Goal: Task Accomplishment & Management: Use online tool/utility

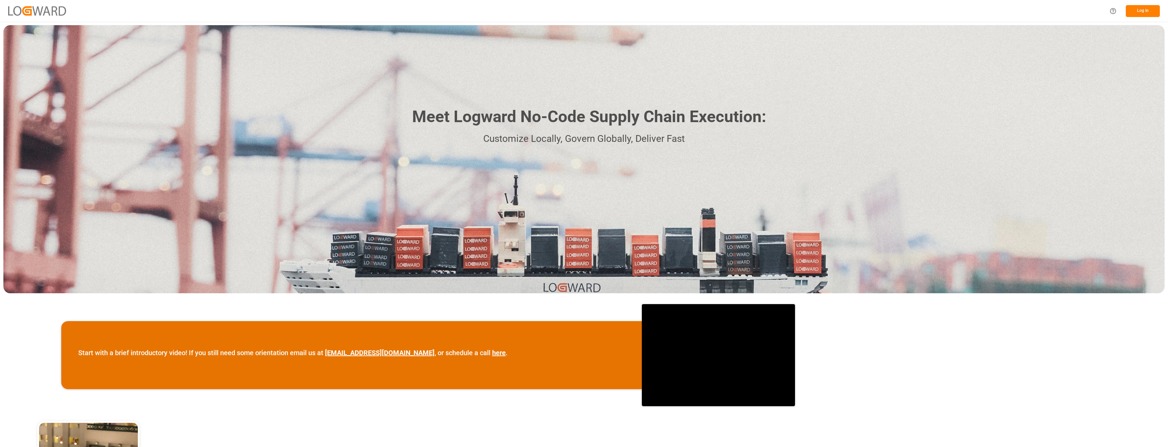
click at [567, 125] on h1 "Meet Logward No-Code Supply Chain Execution:" at bounding box center [589, 117] width 354 height 24
click at [1136, 12] on button "Log In" at bounding box center [1142, 11] width 34 height 12
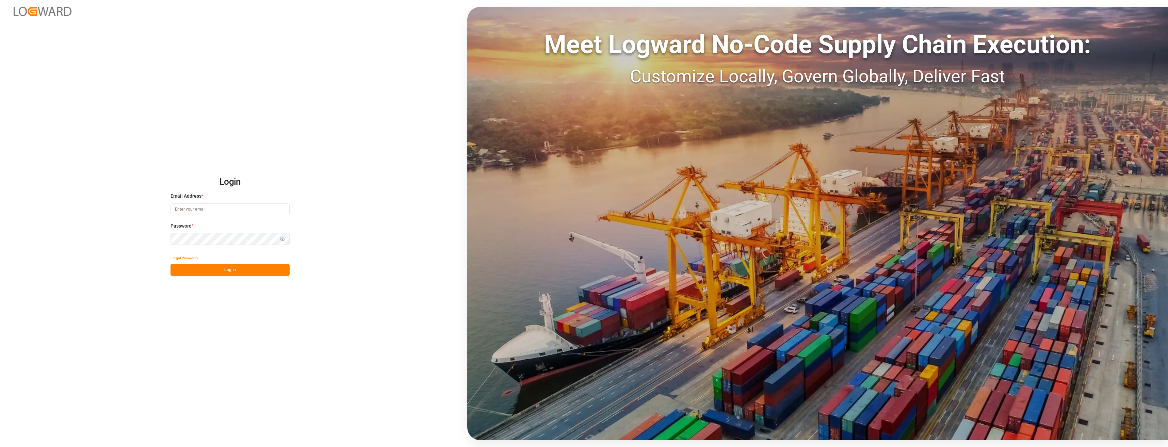
type input "[PERSON_NAME][EMAIL_ADDRESS][DOMAIN_NAME]"
click at [222, 269] on button "Log In" at bounding box center [229, 270] width 119 height 12
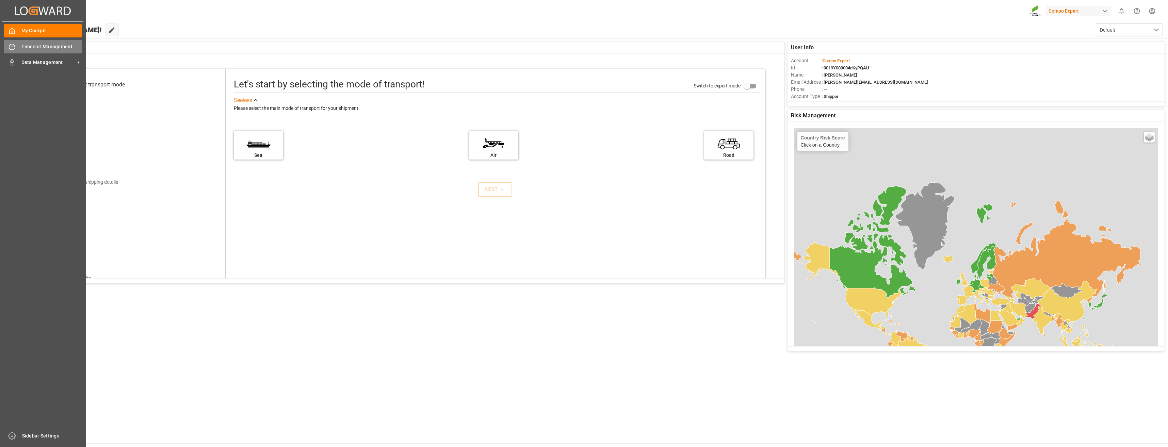
click at [38, 47] on span "Timeslot Management" at bounding box center [51, 46] width 61 height 7
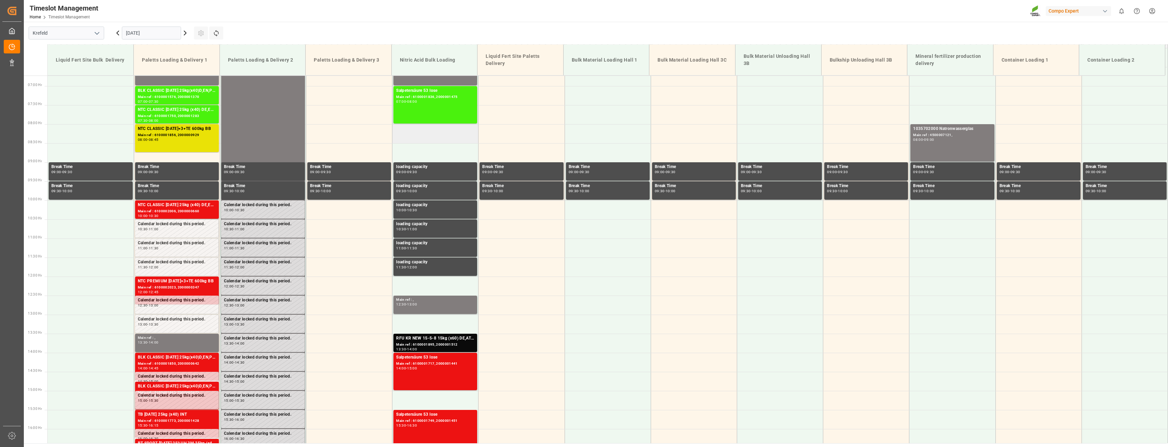
scroll to position [214, 0]
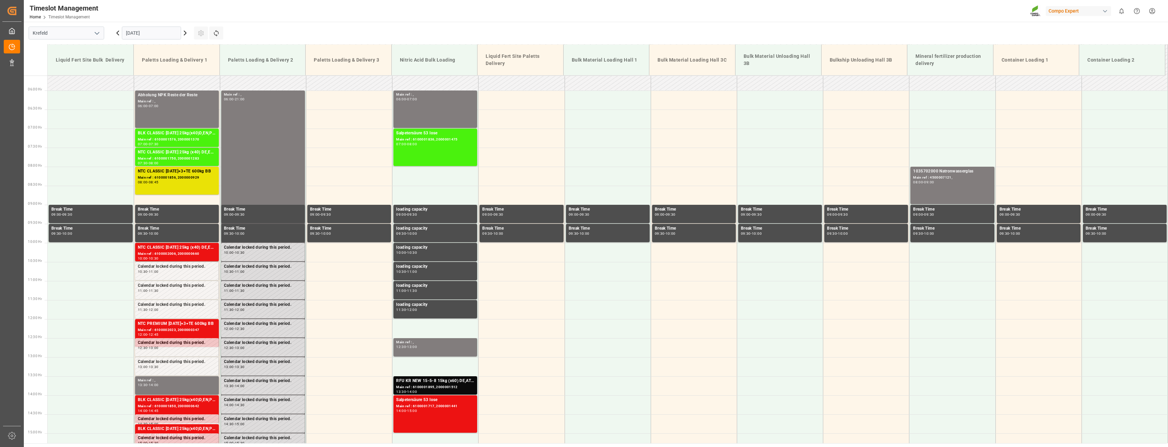
click at [185, 33] on icon at bounding box center [185, 33] width 8 height 8
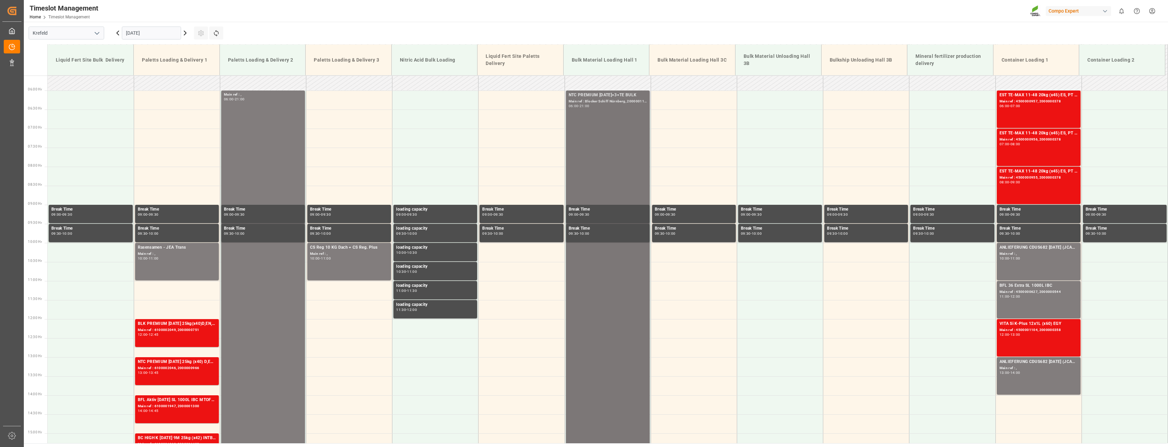
drag, startPoint x: 567, startPoint y: 94, endPoint x: 638, endPoint y: 95, distance: 70.1
click at [638, 95] on div "NTC PREMIUM [DATE]+3+TE BULK" at bounding box center [608, 95] width 78 height 7
drag, startPoint x: 633, startPoint y: 95, endPoint x: 684, endPoint y: 368, distance: 278.1
click at [684, 368] on td at bounding box center [694, 366] width 86 height 19
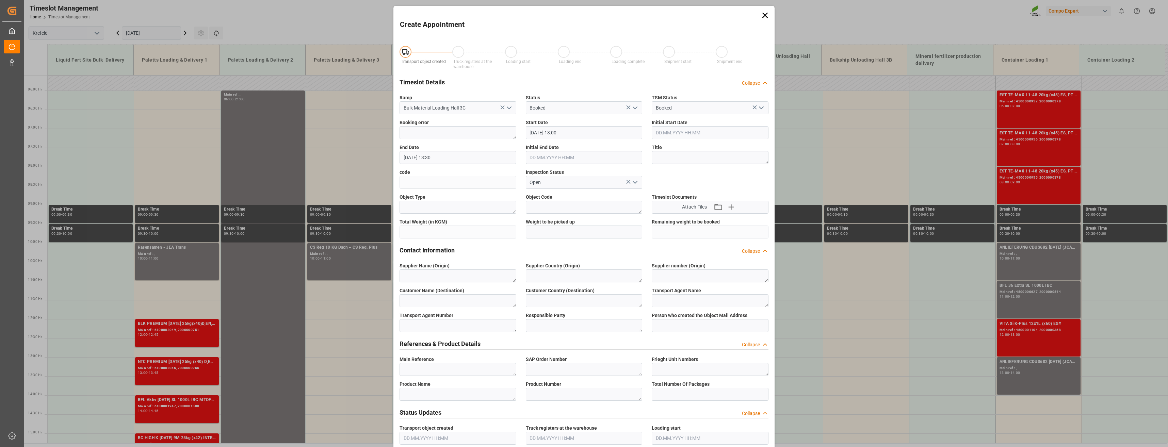
type input "[DATE] 13:00"
type input "[DATE] 13:30"
click at [762, 13] on icon at bounding box center [765, 16] width 10 height 10
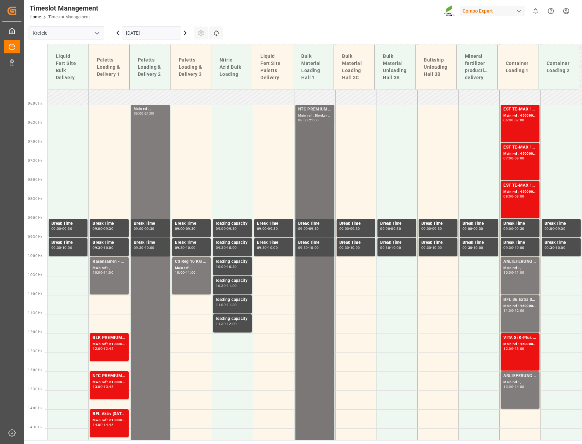
click at [317, 109] on div "NTC PREMIUM [DATE]+3+TE BULK" at bounding box center [314, 109] width 33 height 7
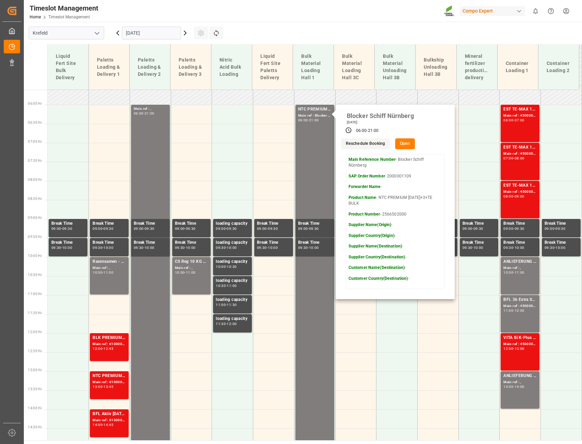
click at [185, 34] on icon at bounding box center [185, 33] width 8 height 8
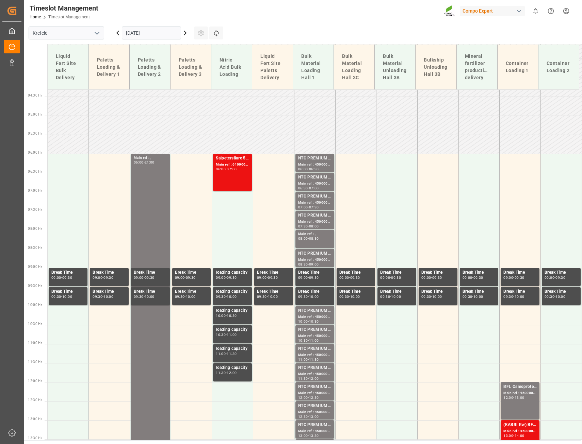
scroll to position [160, 0]
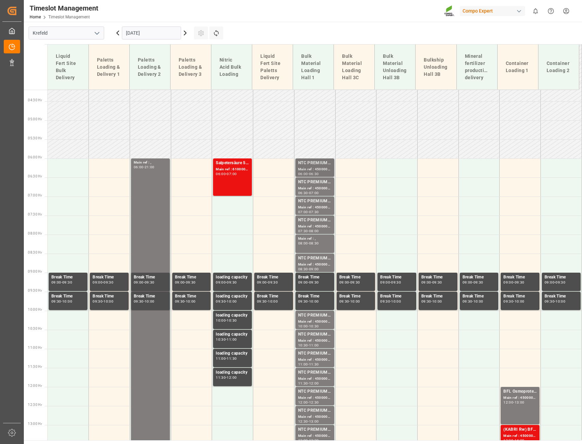
click at [314, 172] on div "06:30" at bounding box center [314, 173] width 10 height 3
click at [315, 260] on div "NTC PREMIUM [DATE]+3+TE BULK" at bounding box center [314, 258] width 33 height 7
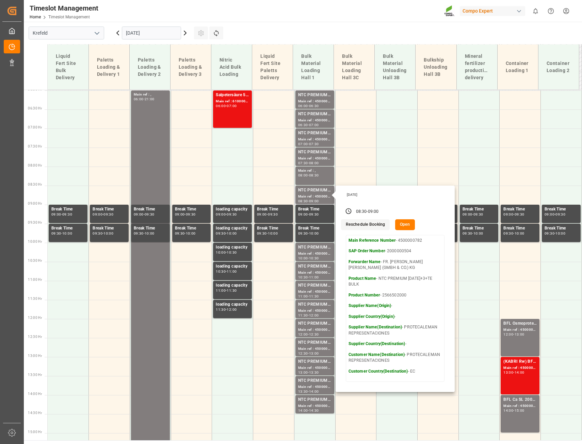
scroll to position [262, 0]
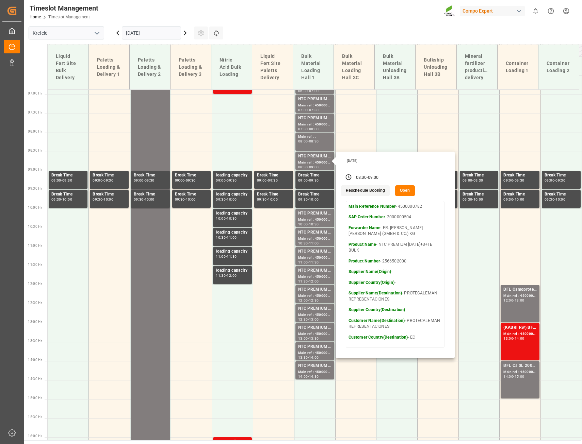
click at [185, 32] on icon at bounding box center [185, 33] width 2 height 4
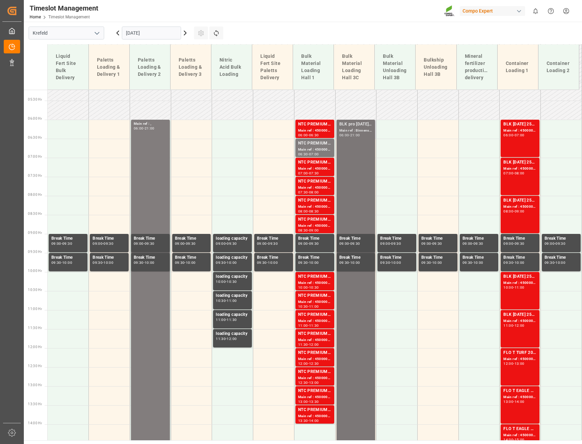
scroll to position [160, 0]
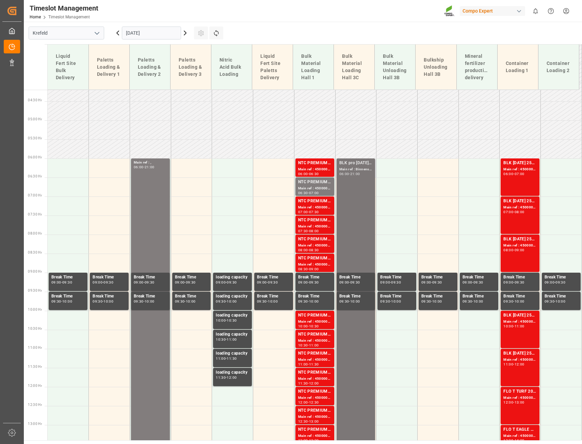
click at [350, 163] on div "BLK pro [DATE]+2+TE BULK" at bounding box center [355, 163] width 33 height 7
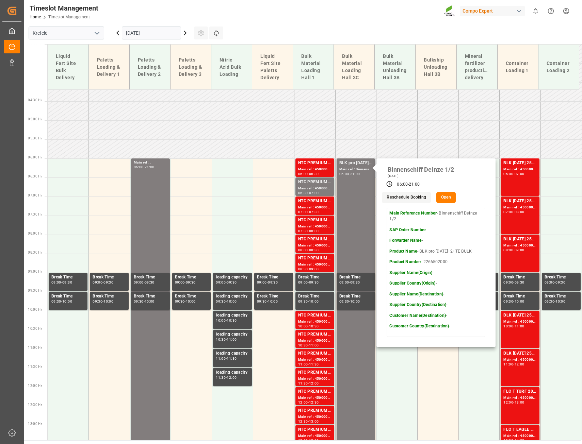
click at [445, 198] on button "Open" at bounding box center [446, 197] width 20 height 11
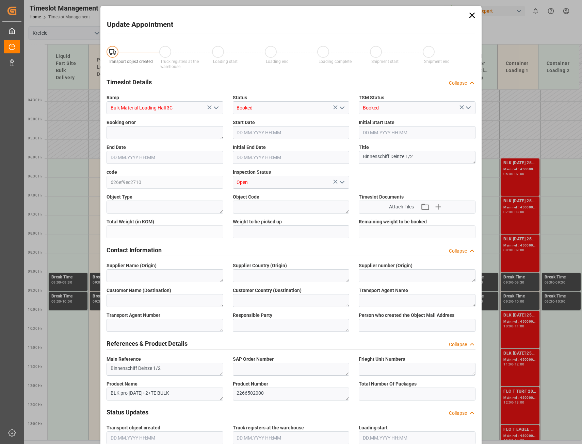
type input "800000"
type input "[DATE] 06:00"
type input "[DATE] 21:00"
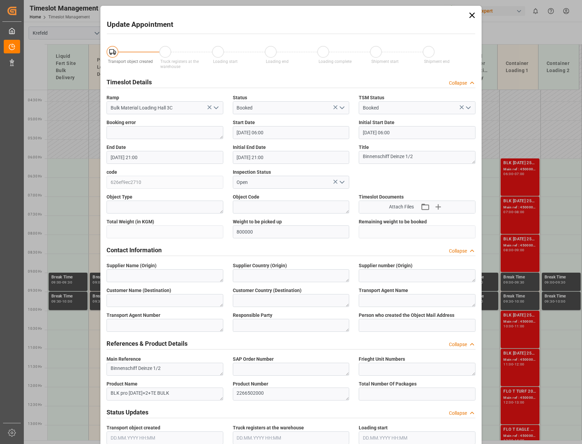
type input "[DATE] 07:00"
drag, startPoint x: 256, startPoint y: 232, endPoint x: 231, endPoint y: 232, distance: 24.5
click at [233, 232] on input "800000" at bounding box center [291, 232] width 117 height 13
click at [267, 233] on input "800000" at bounding box center [291, 232] width 117 height 13
click at [471, 15] on icon at bounding box center [471, 15] width 5 height 5
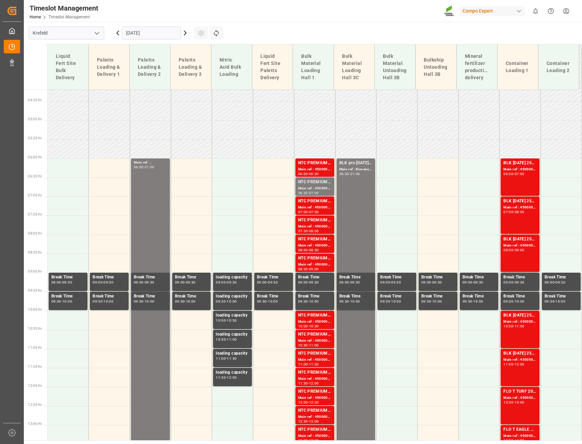
click at [117, 34] on icon at bounding box center [118, 33] width 8 height 8
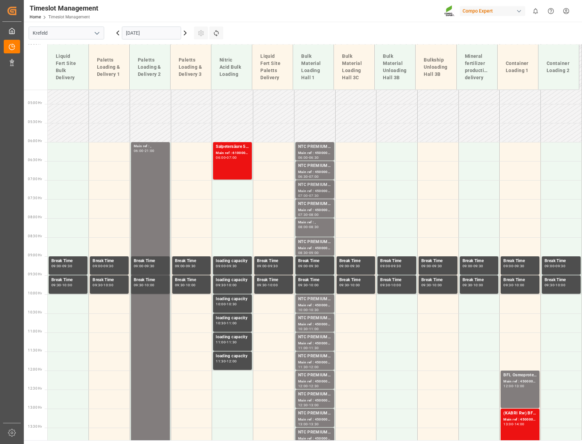
scroll to position [194, 0]
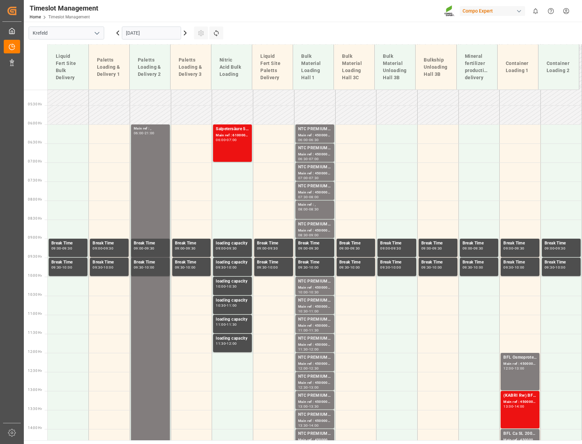
click at [118, 34] on icon at bounding box center [118, 33] width 2 height 4
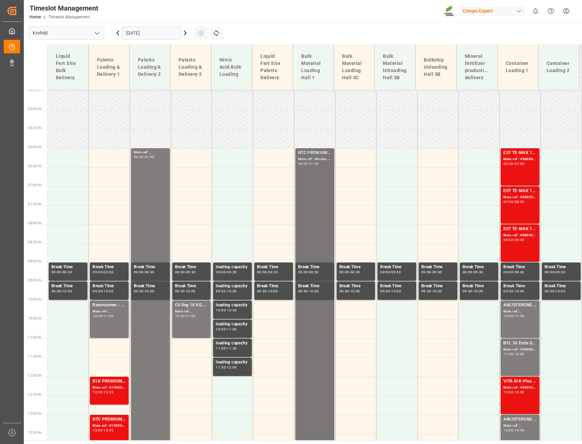
scroll to position [158, 0]
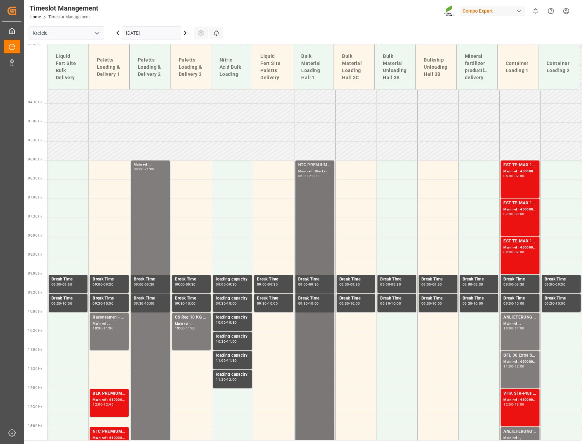
click at [314, 190] on div "NTC PREMIUM [DATE]+3+TE BULK Main ref : Blocker Schiff Nürnberg, 2000001109 06:…" at bounding box center [314, 446] width 33 height 568
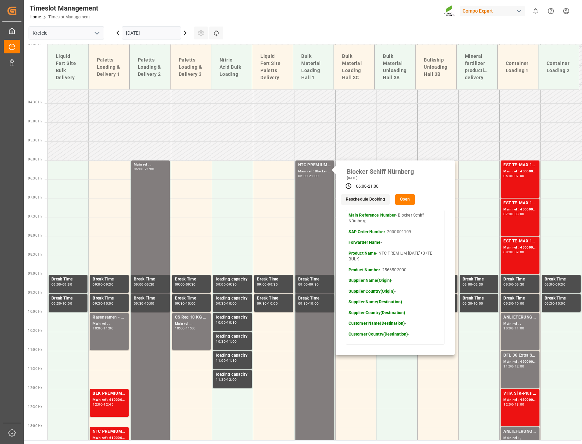
click at [406, 199] on button "Open" at bounding box center [405, 199] width 20 height 11
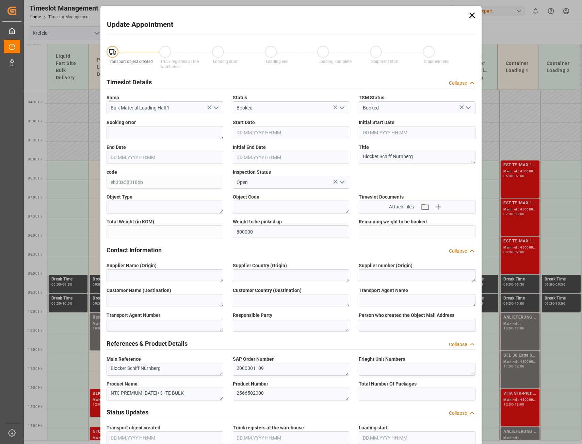
type input "800000"
type input "[DATE] 06:00"
type input "[DATE] 21:00"
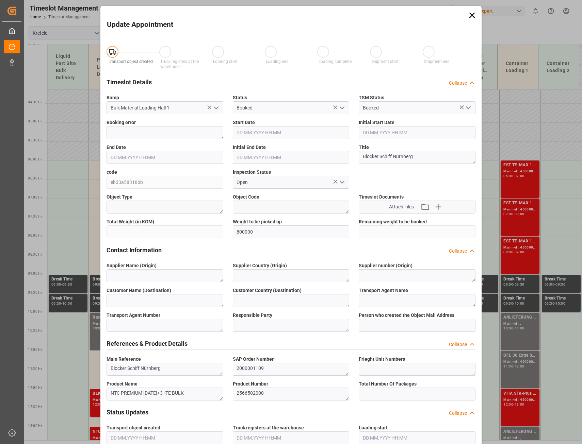
type input "[DATE] 07:58"
click at [472, 14] on icon at bounding box center [471, 15] width 5 height 5
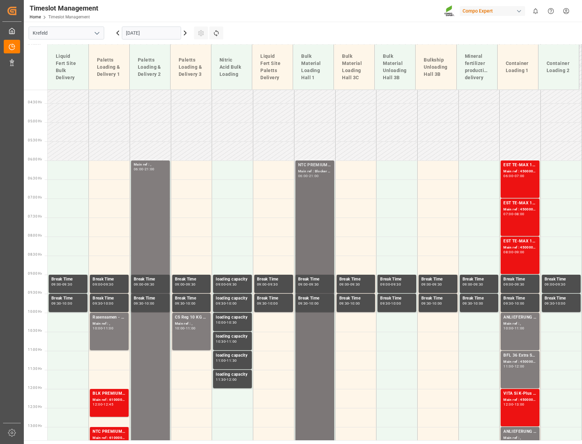
click at [319, 188] on div "NTC PREMIUM [DATE]+3+TE BULK Main ref : Blocker Schiff Nürnberg, 2000001109 06:…" at bounding box center [314, 446] width 33 height 568
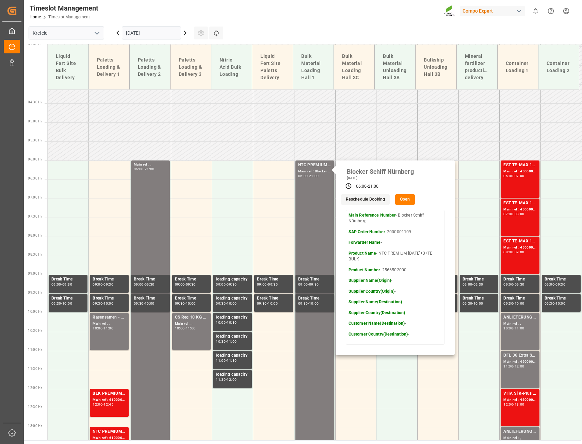
click at [407, 200] on button "Open" at bounding box center [405, 199] width 20 height 11
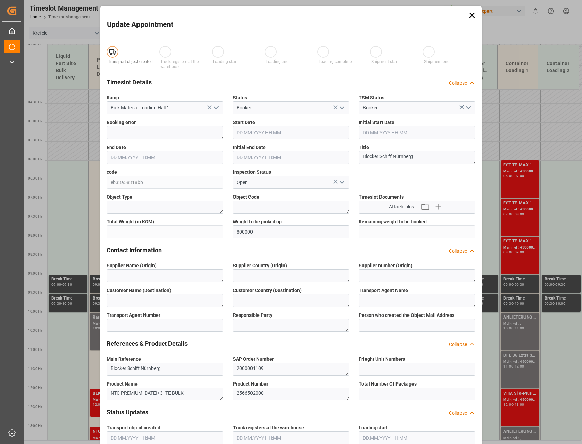
type input "800000"
type input "[DATE] 06:00"
type input "[DATE] 21:00"
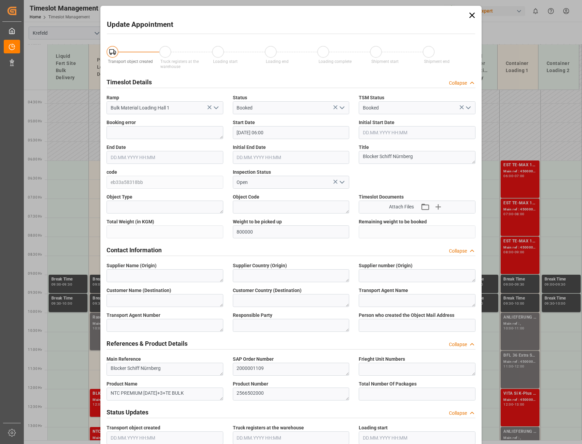
type input "[DATE] 07:58"
drag, startPoint x: 251, startPoint y: 231, endPoint x: 244, endPoint y: 232, distance: 7.5
click at [244, 232] on input "800000" at bounding box center [291, 232] width 117 height 13
click at [473, 15] on icon at bounding box center [472, 16] width 10 height 10
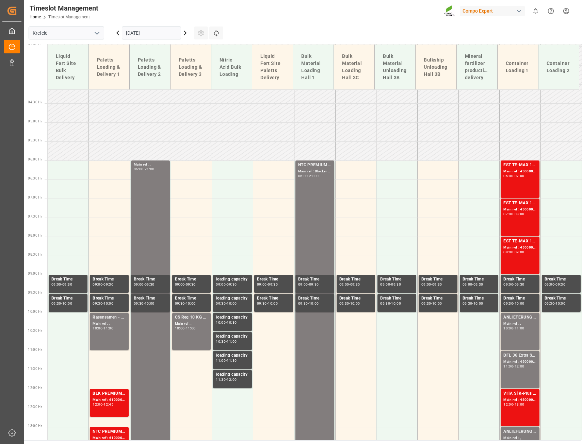
click at [185, 33] on icon at bounding box center [185, 33] width 8 height 8
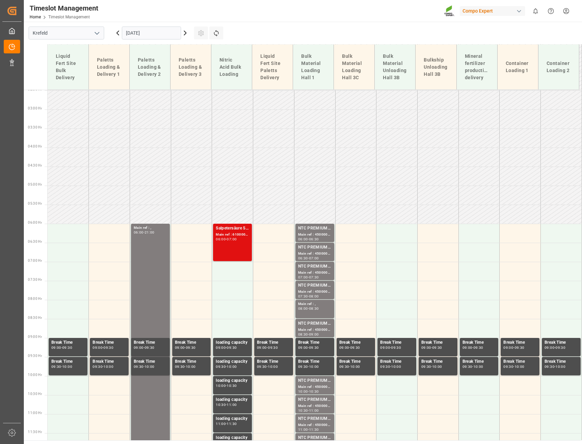
scroll to position [136, 0]
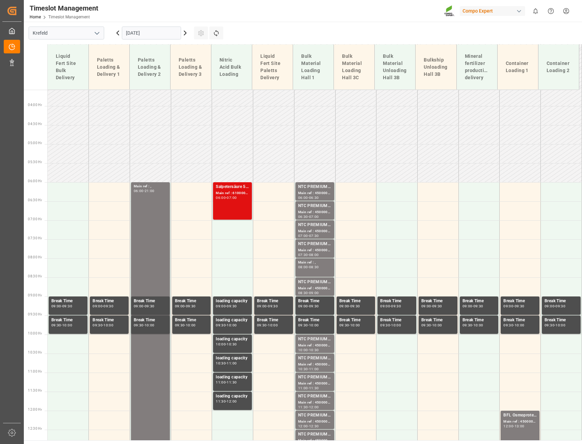
click at [233, 206] on div "Salpetersäure 53 lose Main ref : 6100001837, 2000001476 06:00 - 07:00" at bounding box center [232, 201] width 33 height 35
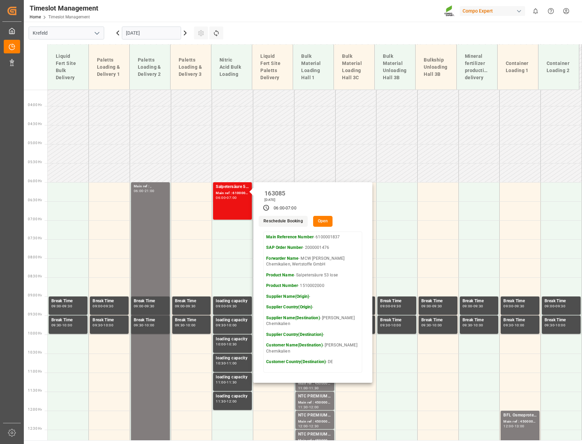
click at [321, 224] on button "Open" at bounding box center [323, 221] width 20 height 11
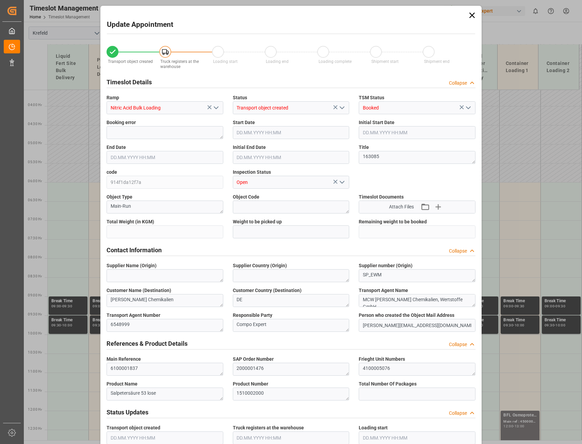
type input "6000"
type input "0"
type input "[DATE] 06:00"
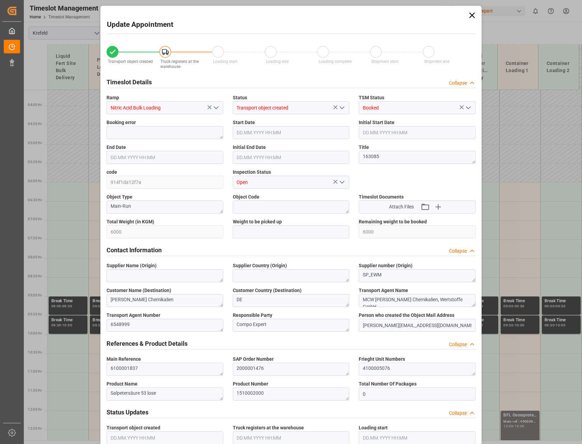
type input "[DATE] 07:00"
type input "[DATE] 14:13"
type input "[DATE] 07:26"
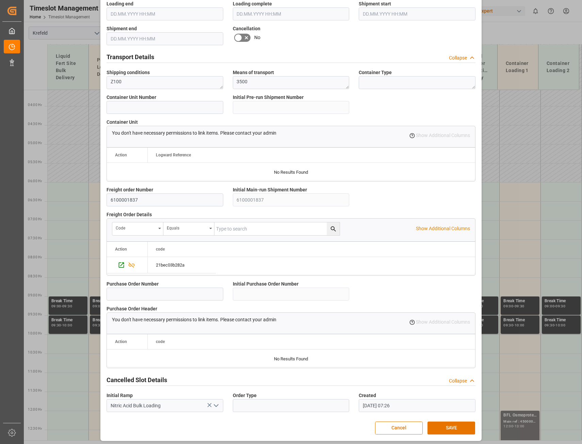
scroll to position [451, 0]
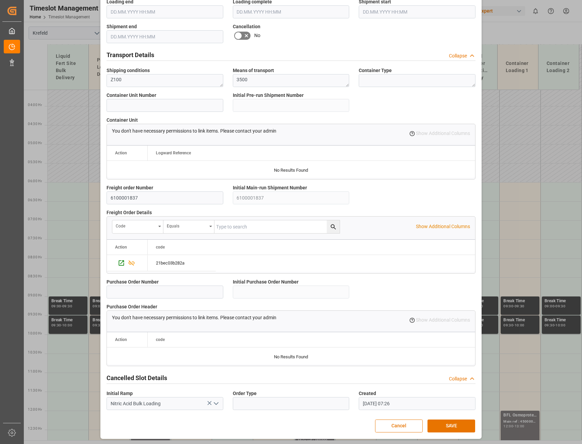
click at [512, 32] on div "Update Appointment Transport object created Truck registers at the warehouse Lo…" at bounding box center [291, 222] width 582 height 444
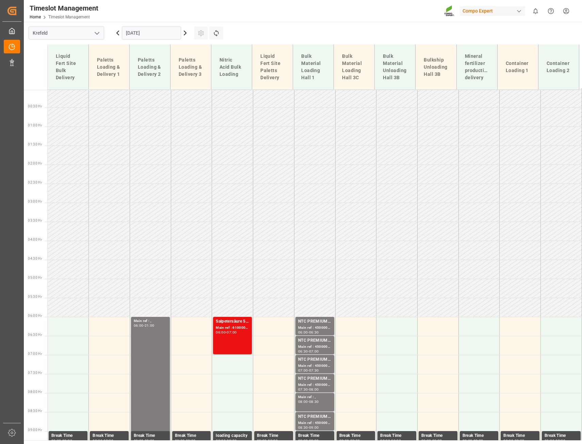
scroll to position [0, 0]
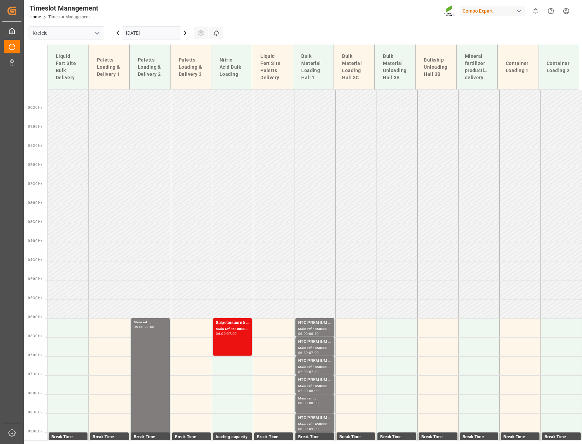
click at [186, 33] on icon at bounding box center [185, 33] width 2 height 4
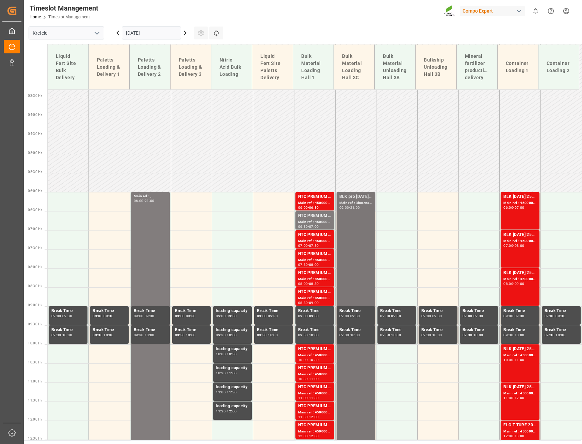
scroll to position [126, 0]
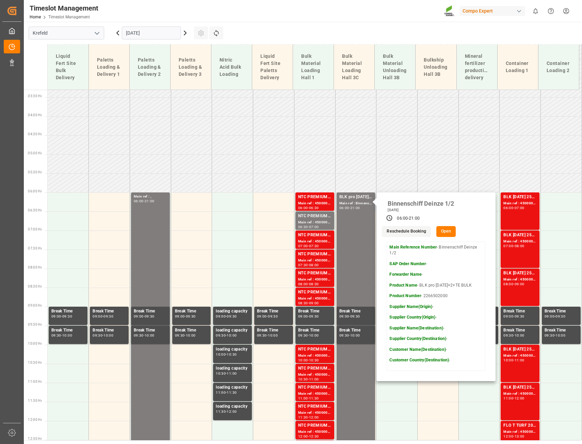
click at [446, 231] on button "Open" at bounding box center [446, 231] width 20 height 11
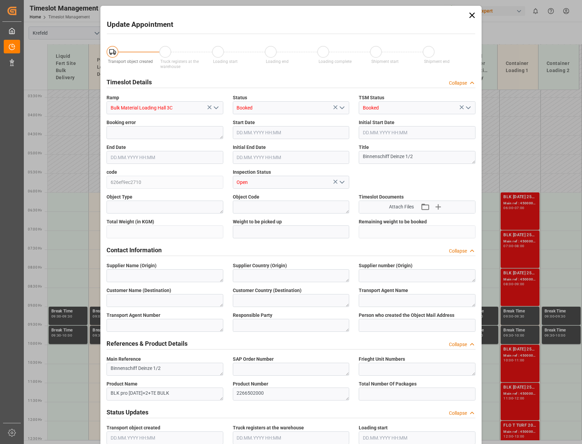
type input "800000"
type input "[DATE] 06:00"
type input "[DATE] 21:00"
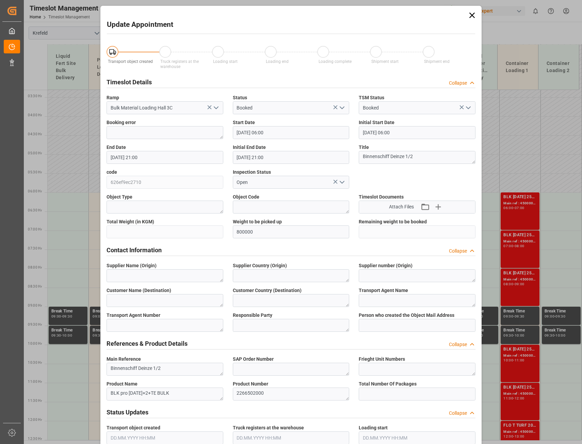
type input "[DATE] 07:00"
click at [471, 14] on icon at bounding box center [472, 16] width 10 height 10
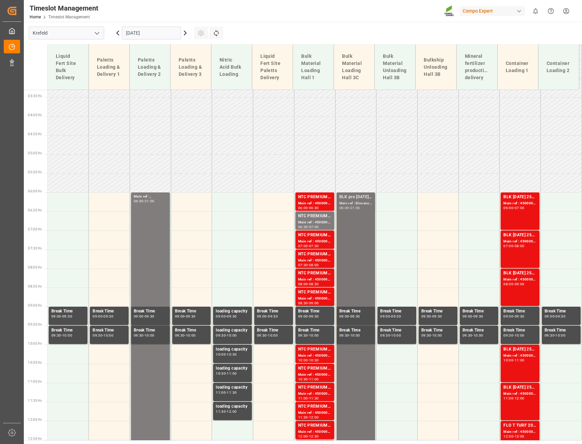
click at [358, 208] on div "21:00" at bounding box center [355, 208] width 10 height 3
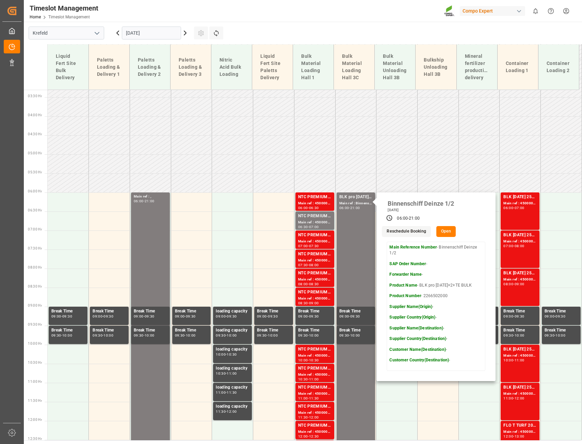
drag, startPoint x: 420, startPoint y: 286, endPoint x: 475, endPoint y: 288, distance: 54.8
click at [475, 288] on p "Product Name - BLK pro [DATE]+2+TE BULK" at bounding box center [435, 286] width 93 height 6
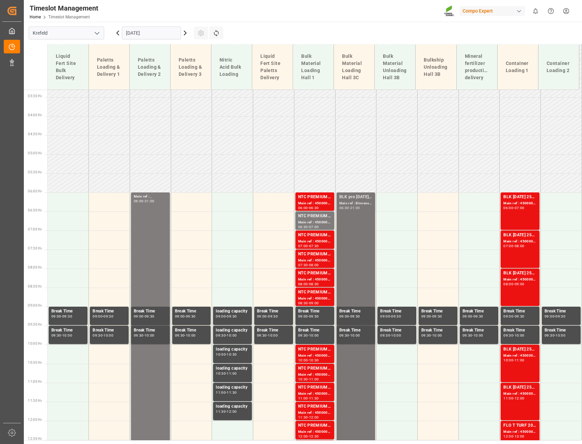
click at [357, 202] on div "Main ref : Binnenschiff Deinze 1/2," at bounding box center [355, 204] width 33 height 6
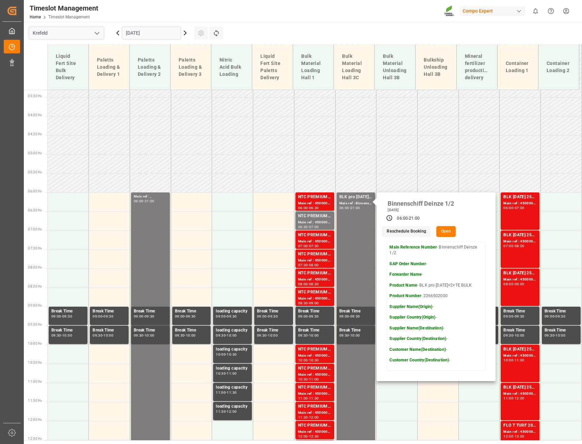
click at [443, 231] on button "Open" at bounding box center [446, 231] width 20 height 11
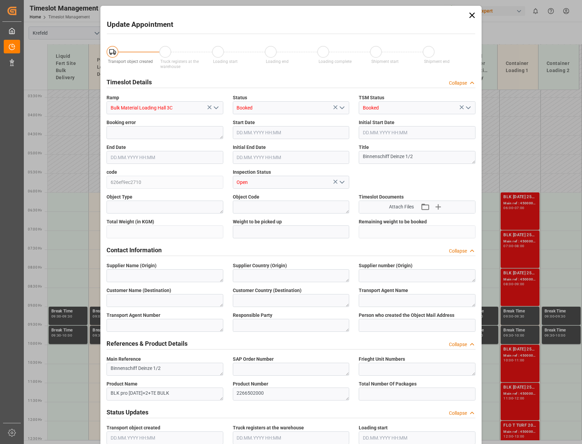
type input "800000"
type input "[DATE] 06:00"
type input "[DATE] 21:00"
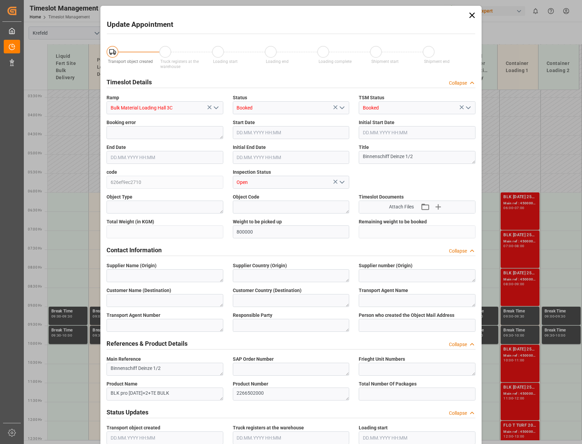
type input "[DATE] 07:00"
drag, startPoint x: 174, startPoint y: 393, endPoint x: 107, endPoint y: 396, distance: 66.8
click at [107, 396] on textarea "BLK pro [DATE]+2+TE BULK" at bounding box center [164, 394] width 117 height 13
drag, startPoint x: 362, startPoint y: 155, endPoint x: 413, endPoint y: 159, distance: 51.1
click at [413, 159] on textarea "Binnenschiff Deinze 1/2" at bounding box center [417, 157] width 117 height 13
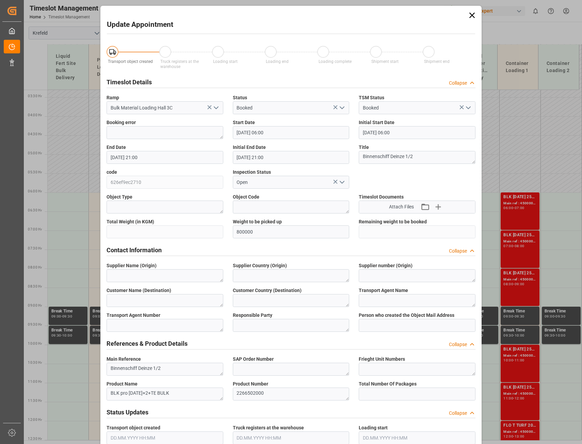
click at [471, 15] on icon at bounding box center [471, 15] width 5 height 5
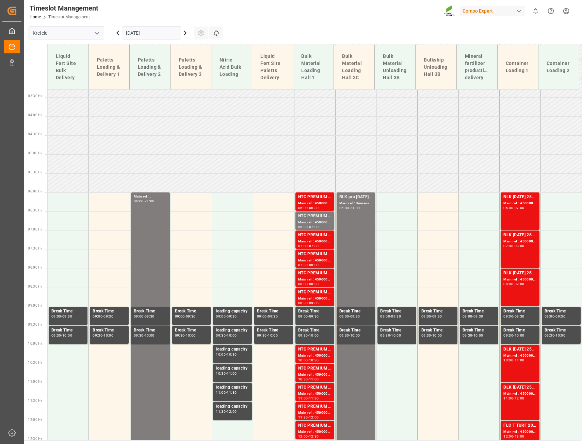
click at [185, 34] on icon at bounding box center [185, 33] width 2 height 4
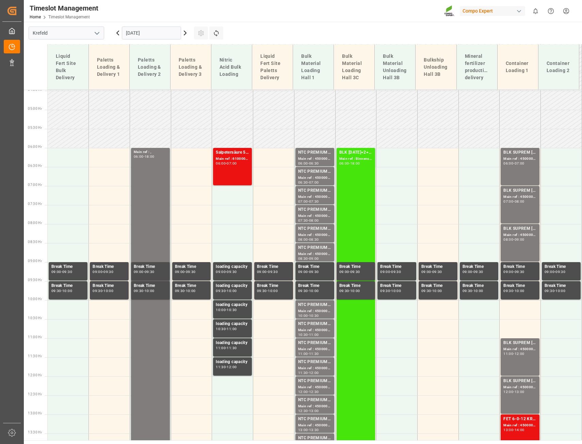
scroll to position [160, 0]
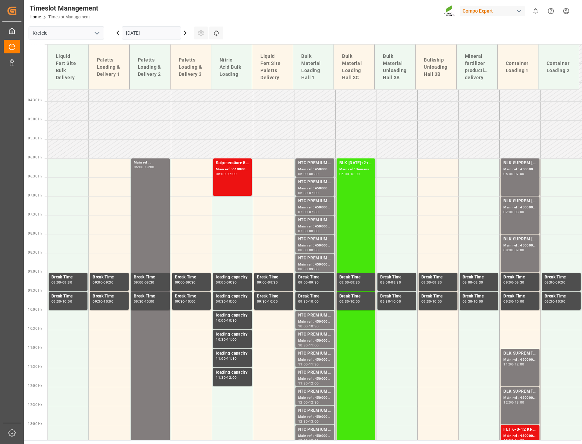
click at [352, 171] on div "Main ref : Binnenschiff Deinze 2/2," at bounding box center [355, 170] width 33 height 6
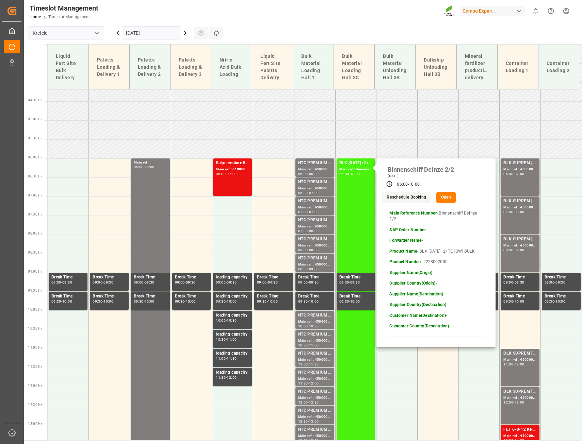
click at [117, 36] on icon at bounding box center [118, 33] width 8 height 8
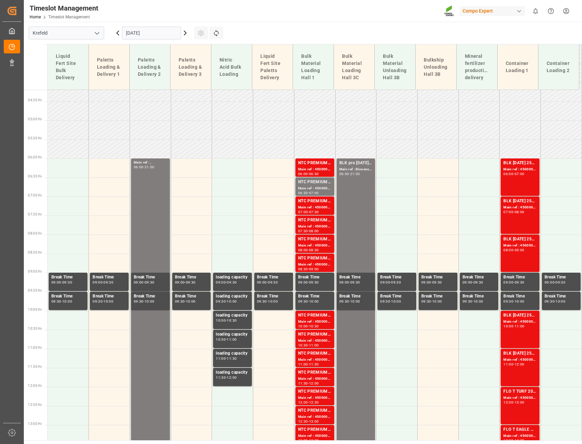
click at [184, 34] on icon at bounding box center [185, 33] width 8 height 8
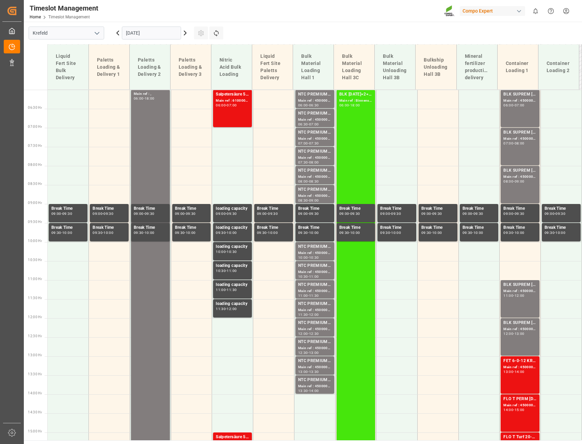
scroll to position [228, 0]
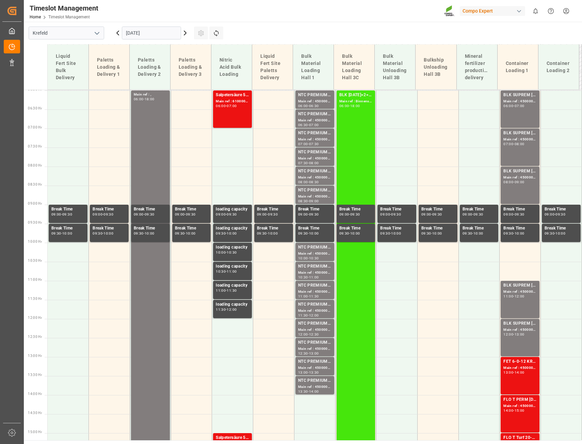
click at [344, 100] on div "Main ref : Binnenschiff Deinze 2/2," at bounding box center [355, 102] width 33 height 6
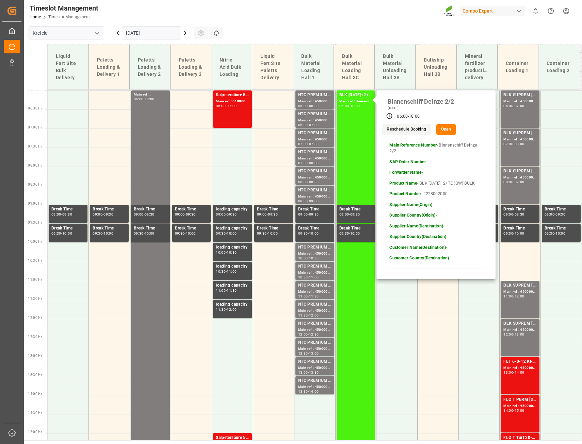
click at [444, 131] on button "Open" at bounding box center [446, 129] width 20 height 11
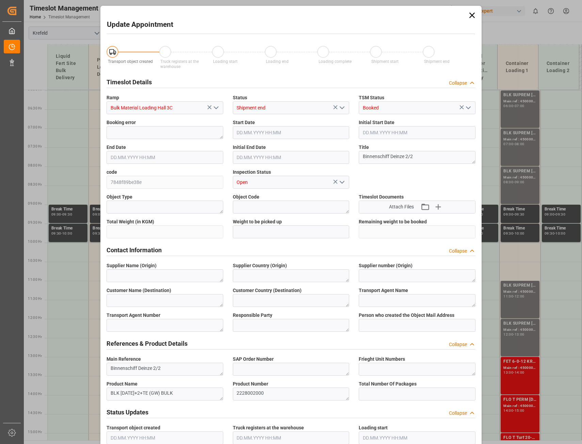
type input "400000"
type input "[DATE] 06:00"
type input "[DATE] 18:00"
type input "[DATE] 13:00"
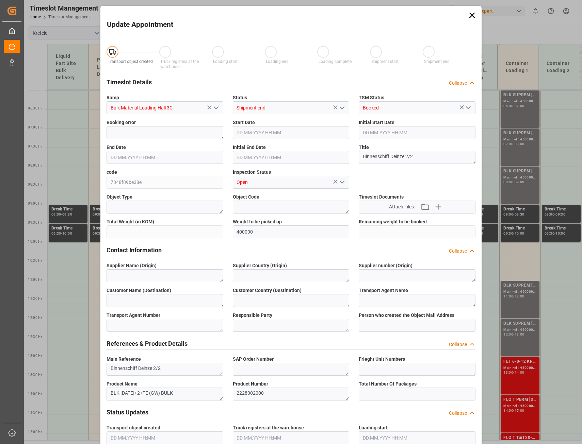
type input "[DATE] 07:02"
drag, startPoint x: 109, startPoint y: 392, endPoint x: 183, endPoint y: 394, distance: 74.6
click at [183, 394] on textarea "BLK [DATE]+2+TE (GW) BULK" at bounding box center [164, 394] width 117 height 13
drag, startPoint x: 256, startPoint y: 233, endPoint x: 244, endPoint y: 235, distance: 11.8
click at [244, 235] on input "400000" at bounding box center [291, 232] width 117 height 13
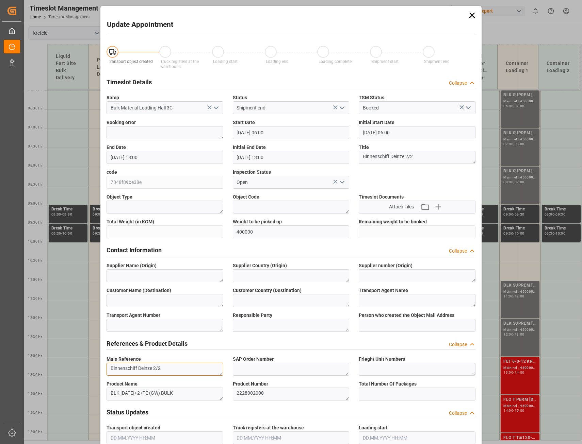
drag, startPoint x: 109, startPoint y: 368, endPoint x: 166, endPoint y: 372, distance: 57.0
click at [166, 372] on textarea "Binnenschiff Deinze 2/2" at bounding box center [164, 369] width 117 height 13
click at [471, 15] on icon at bounding box center [471, 15] width 5 height 5
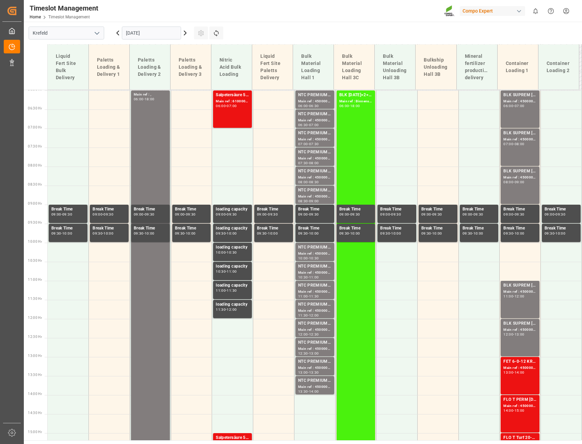
click at [118, 35] on icon at bounding box center [118, 33] width 8 height 8
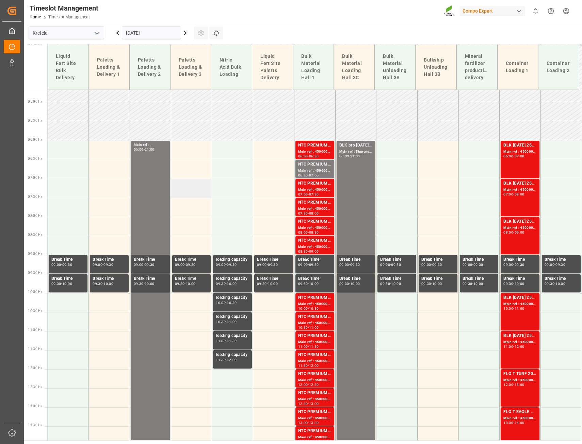
scroll to position [160, 0]
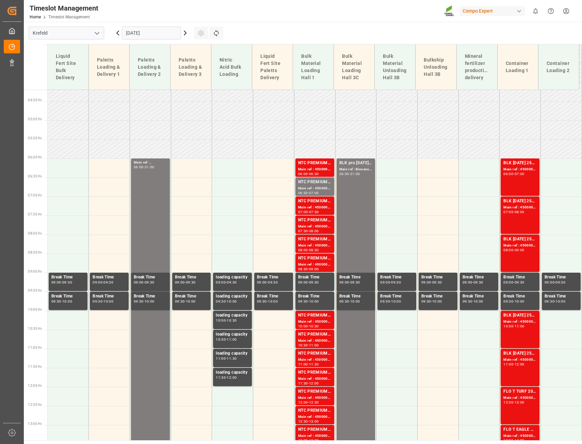
click at [118, 34] on icon at bounding box center [118, 33] width 8 height 8
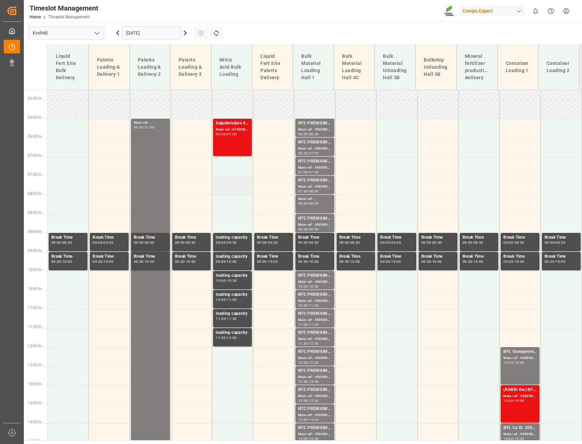
scroll to position [194, 0]
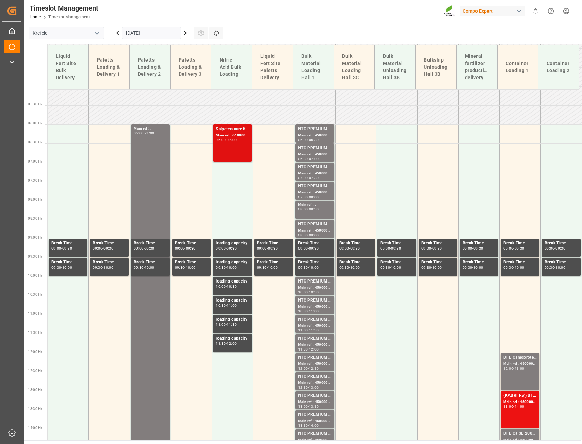
click at [231, 138] on div "Main ref : 6100001837, 2000001476" at bounding box center [232, 136] width 33 height 6
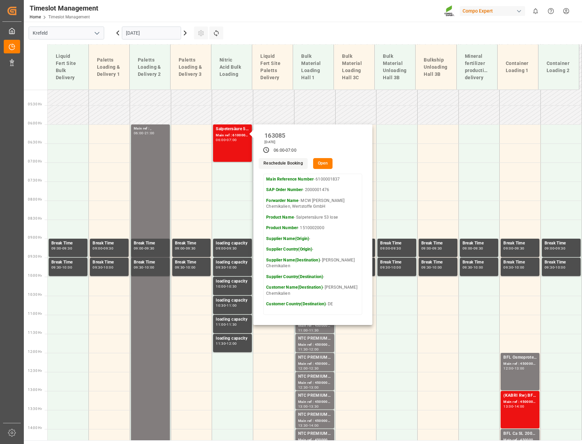
click at [320, 163] on button "Open" at bounding box center [323, 163] width 20 height 11
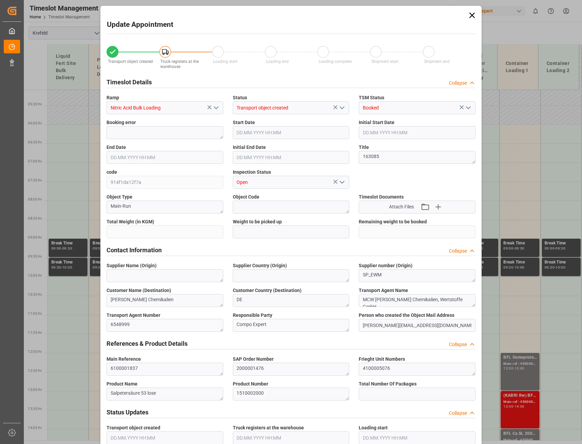
type input "6000"
type input "0"
type input "[DATE] 06:00"
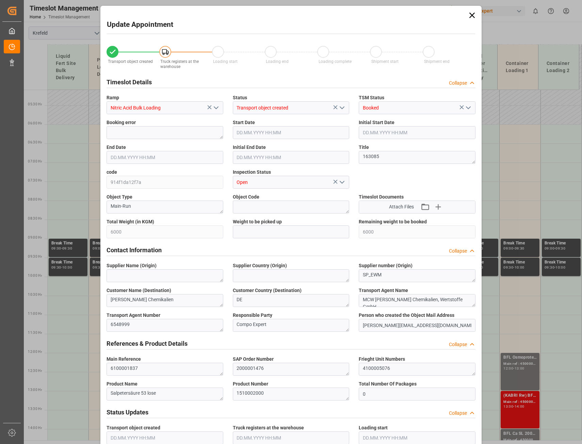
type input "[DATE] 07:00"
type input "[DATE] 14:13"
type input "[DATE] 07:26"
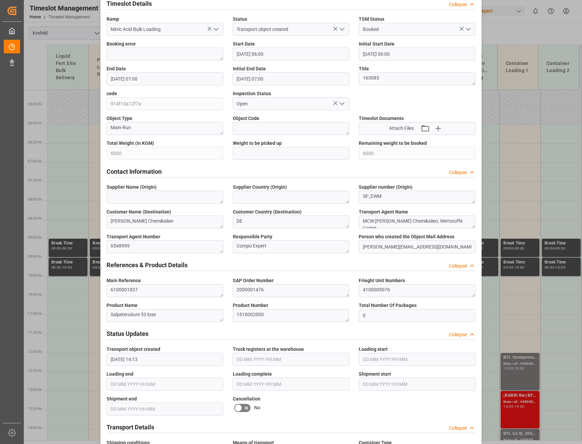
scroll to position [77, 0]
